Goal: Information Seeking & Learning: Learn about a topic

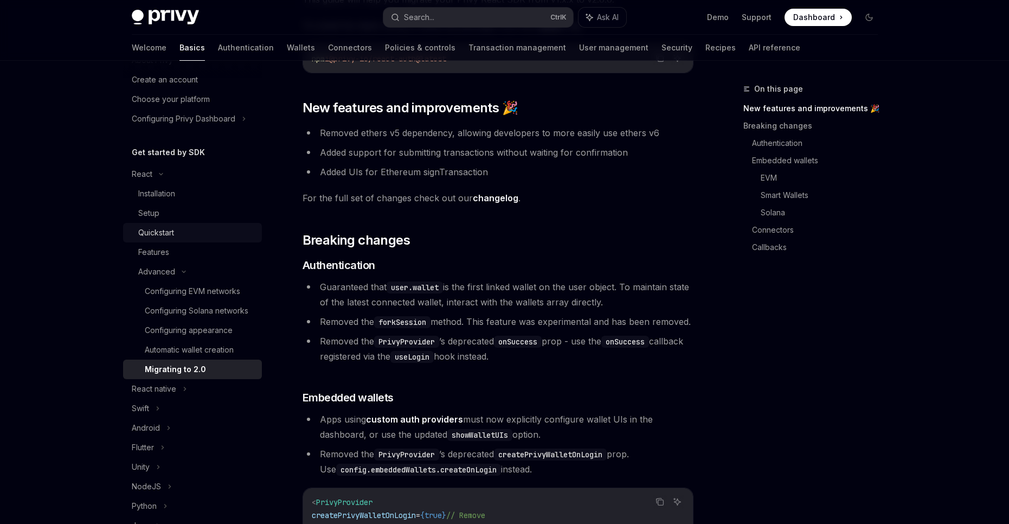
scroll to position [44, 0]
click at [214, 221] on div "Setup" at bounding box center [196, 214] width 117 height 13
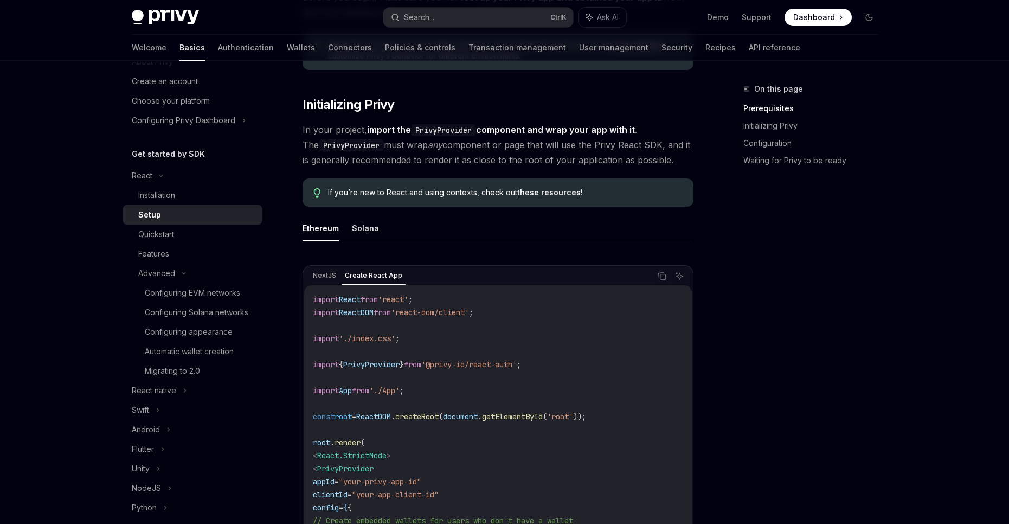
scroll to position [217, 0]
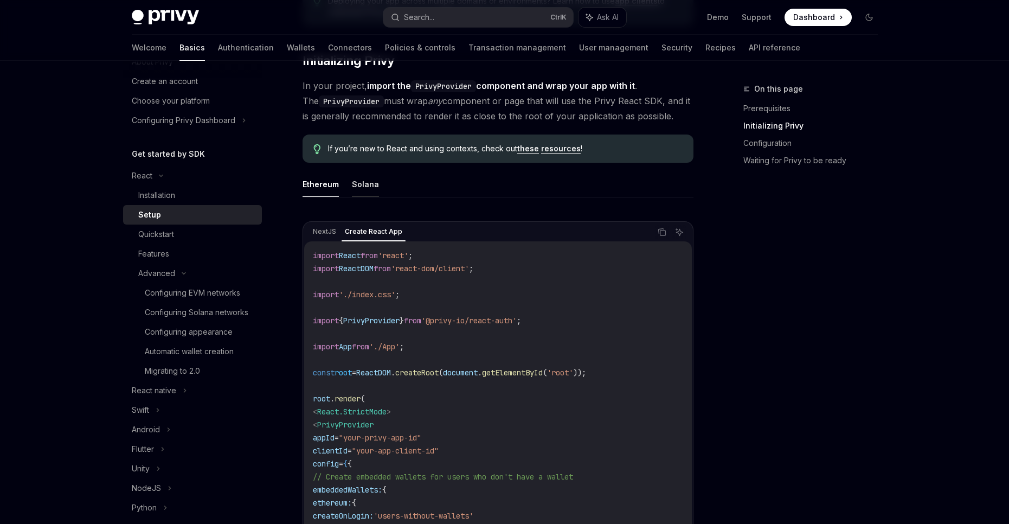
click at [357, 192] on button "Solana" at bounding box center [365, 183] width 27 height 25
click at [214, 234] on div "Quickstart" at bounding box center [196, 234] width 117 height 13
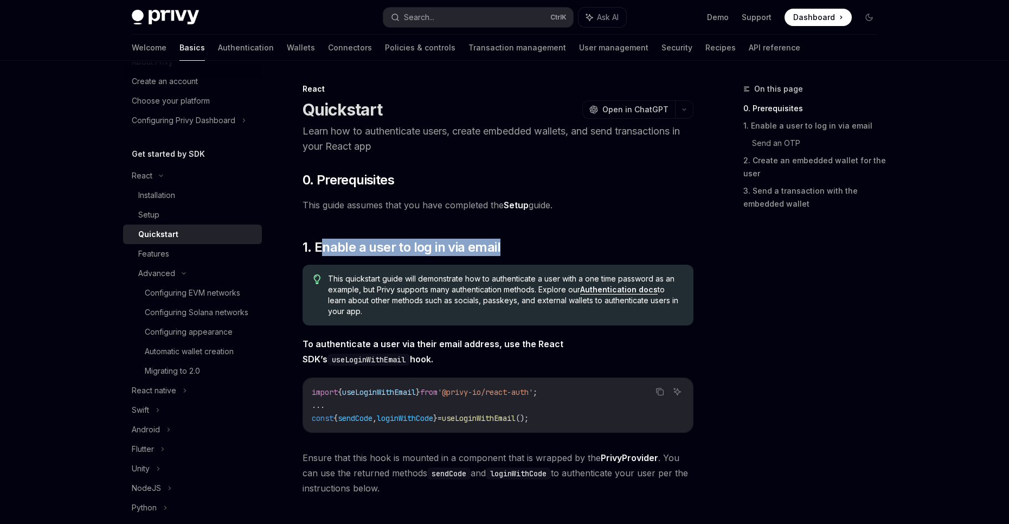
drag, startPoint x: 321, startPoint y: 245, endPoint x: 559, endPoint y: 228, distance: 238.6
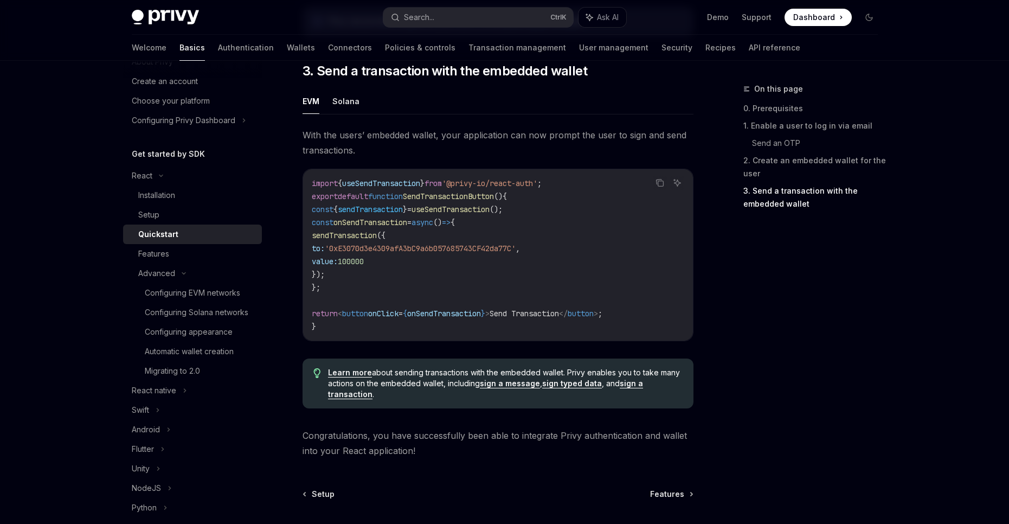
scroll to position [939, 0]
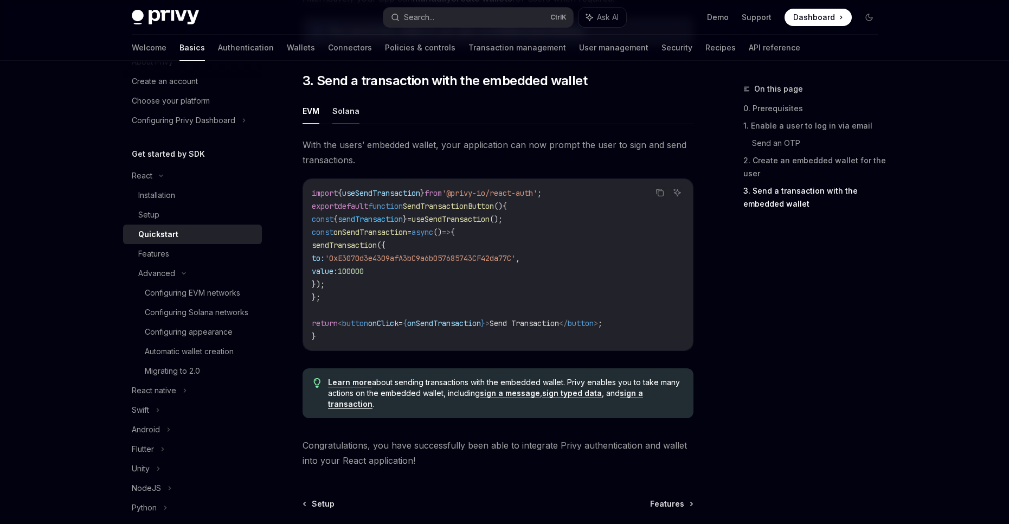
click at [351, 116] on button "Solana" at bounding box center [345, 110] width 27 height 25
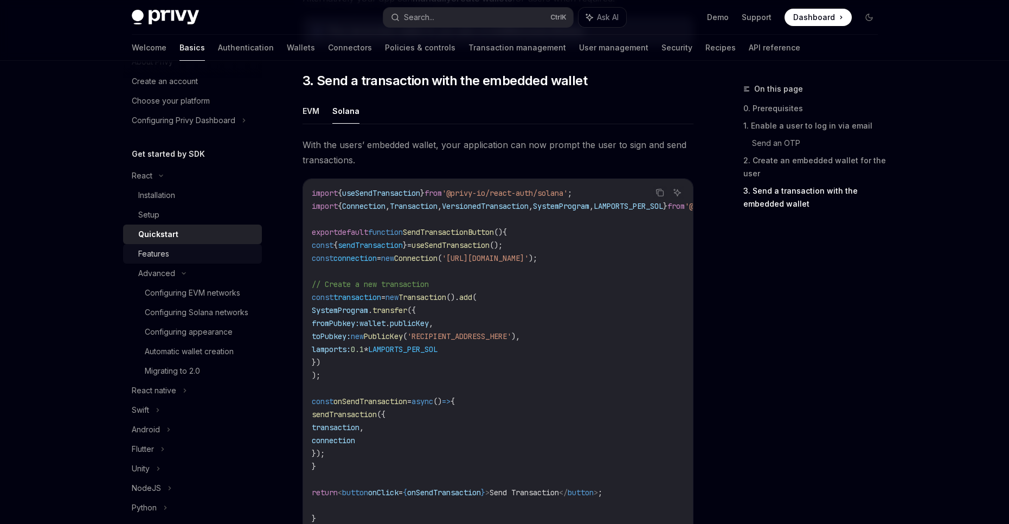
click at [189, 245] on link "Features" at bounding box center [192, 254] width 139 height 20
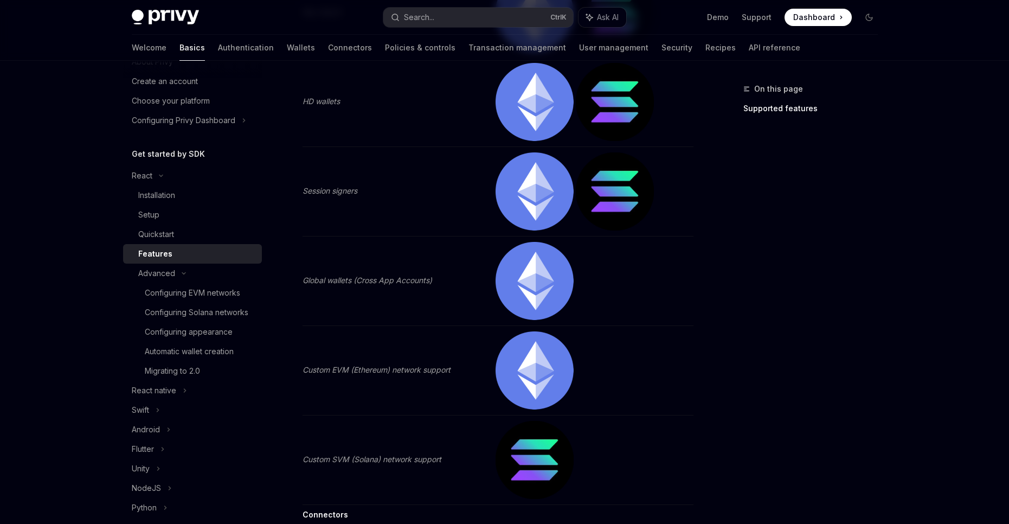
scroll to position [1734, 0]
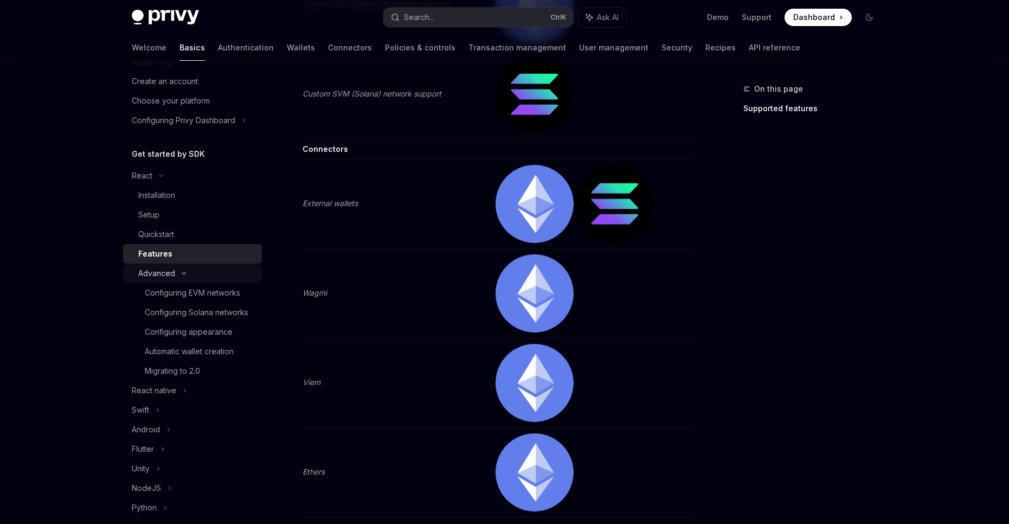
click at [201, 270] on div "Advanced" at bounding box center [192, 273] width 139 height 20
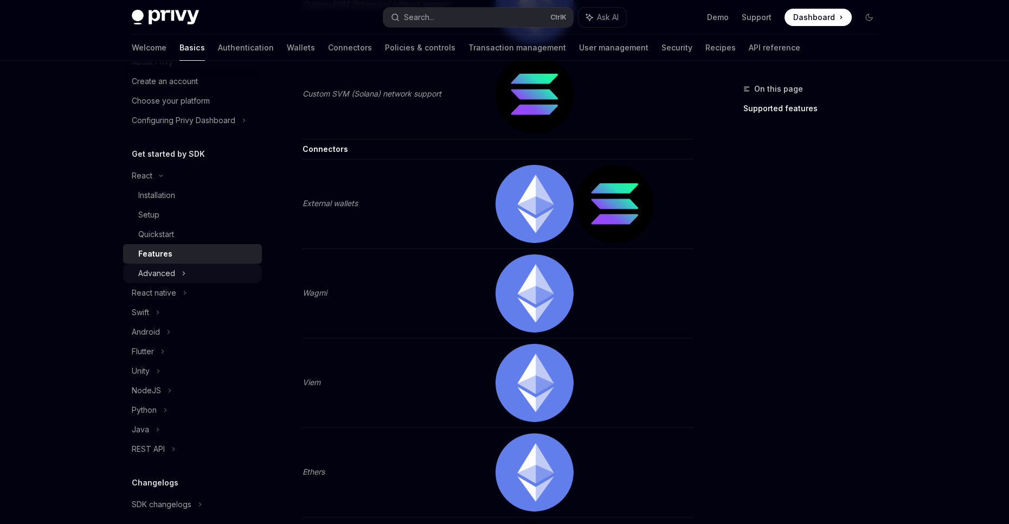
click at [201, 270] on div "Advanced" at bounding box center [192, 273] width 139 height 20
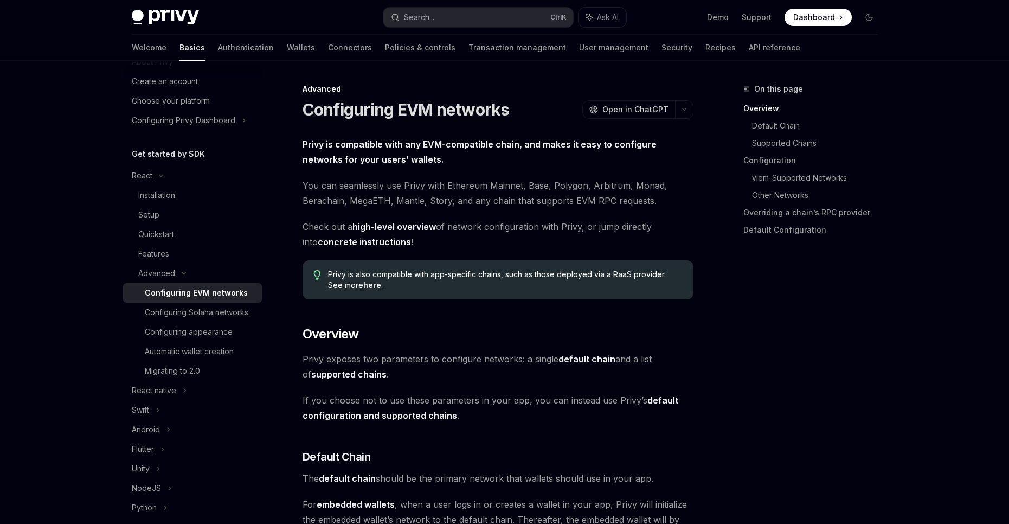
click at [204, 294] on div "Configuring EVM networks" at bounding box center [196, 292] width 103 height 13
click at [194, 310] on div "Configuring Solana networks" at bounding box center [197, 312] width 104 height 13
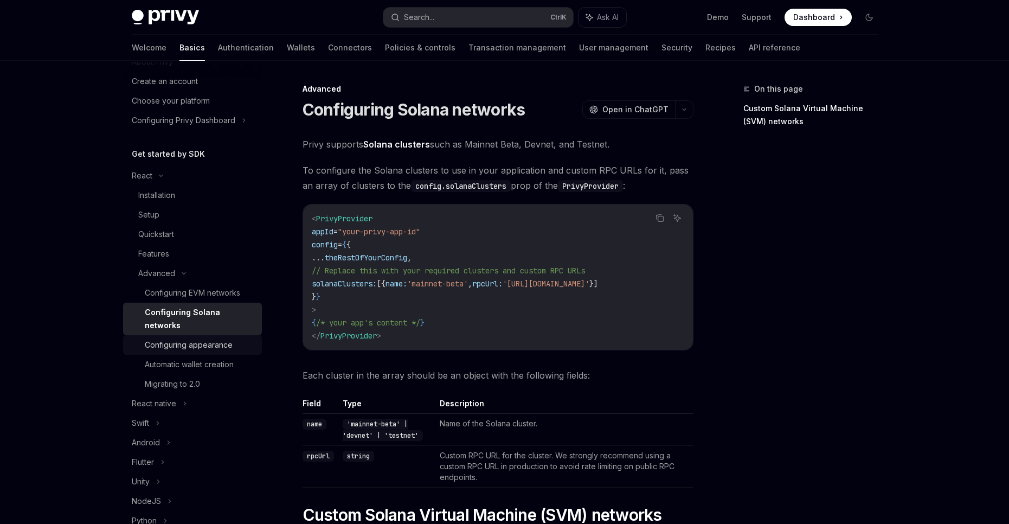
click at [209, 350] on div "Configuring appearance" at bounding box center [189, 344] width 88 height 13
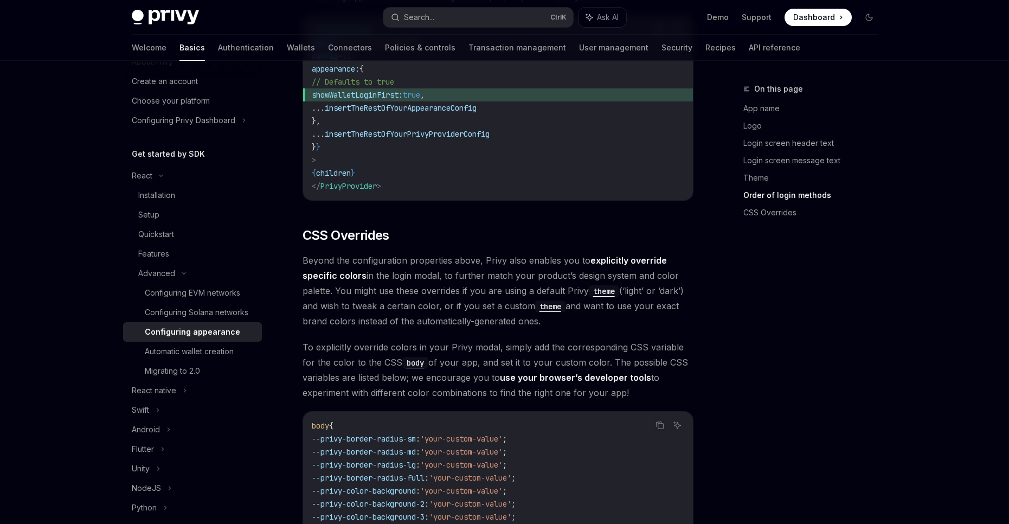
scroll to position [2385, 0]
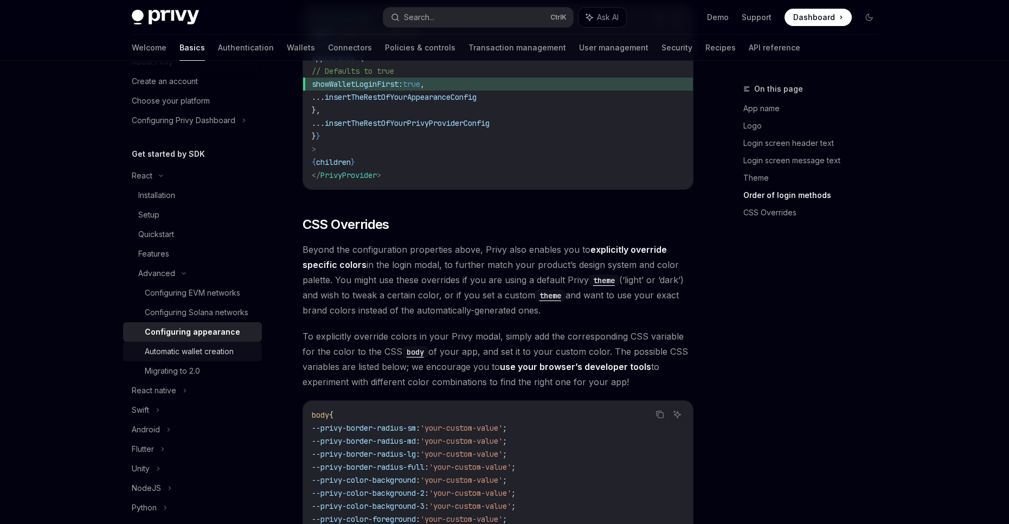
click at [203, 358] on div "Automatic wallet creation" at bounding box center [189, 351] width 89 height 13
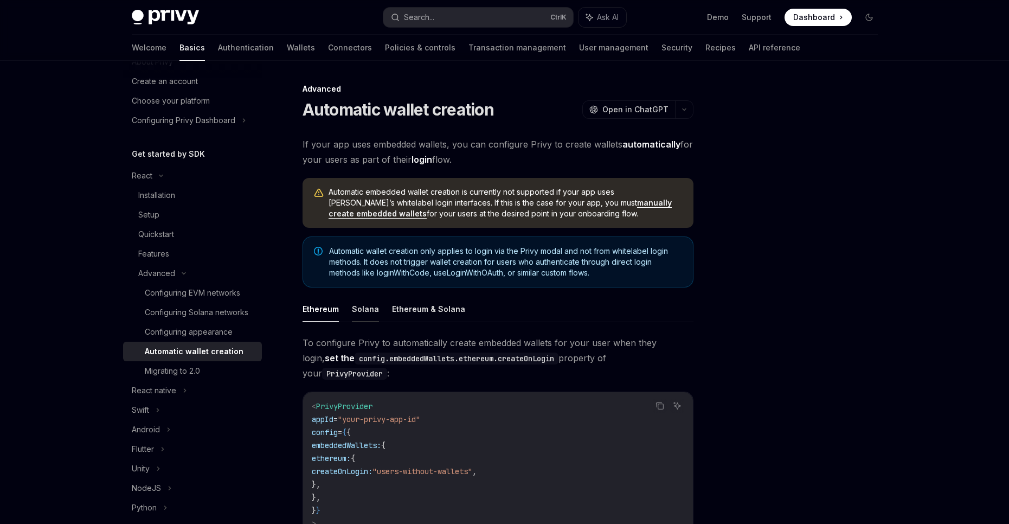
click at [370, 313] on button "Solana" at bounding box center [365, 308] width 27 height 25
type textarea "*"
